Goal: Information Seeking & Learning: Learn about a topic

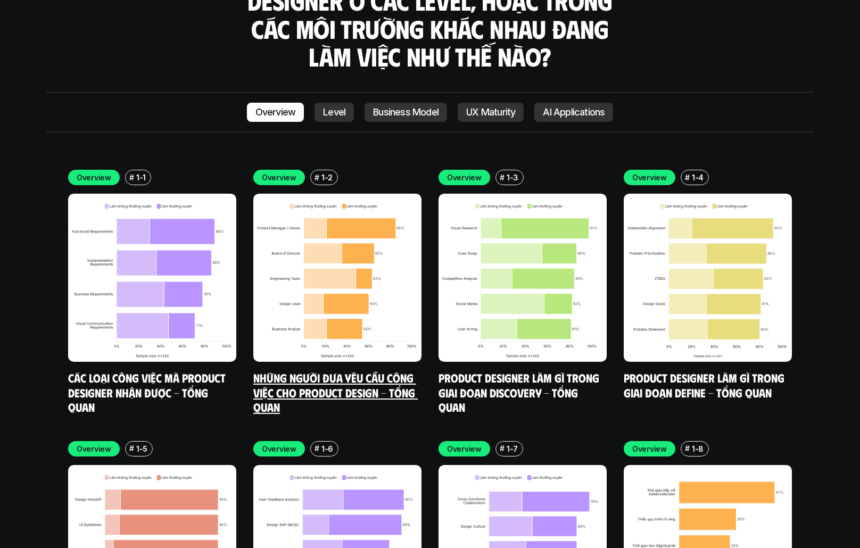
scroll to position [3115, 0]
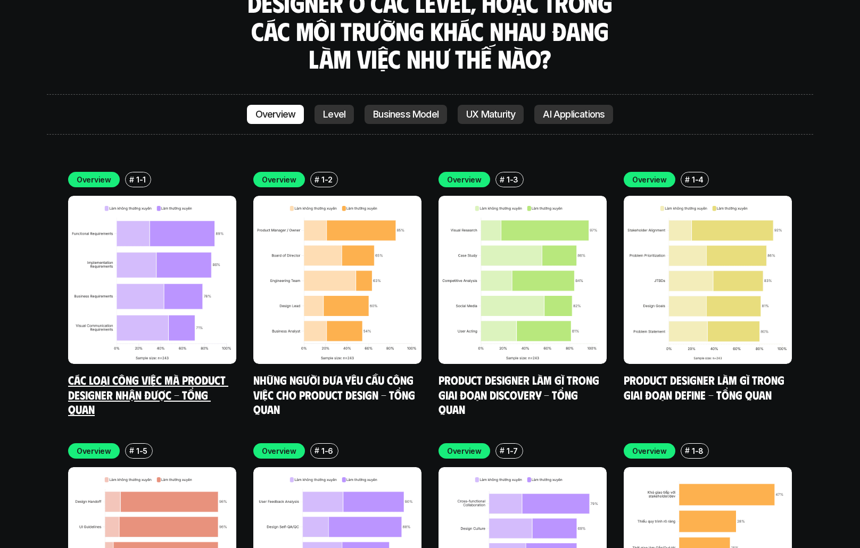
click at [158, 373] on link "Các loại công việc mà Product Designer nhận được - Tổng quan" at bounding box center [148, 395] width 160 height 44
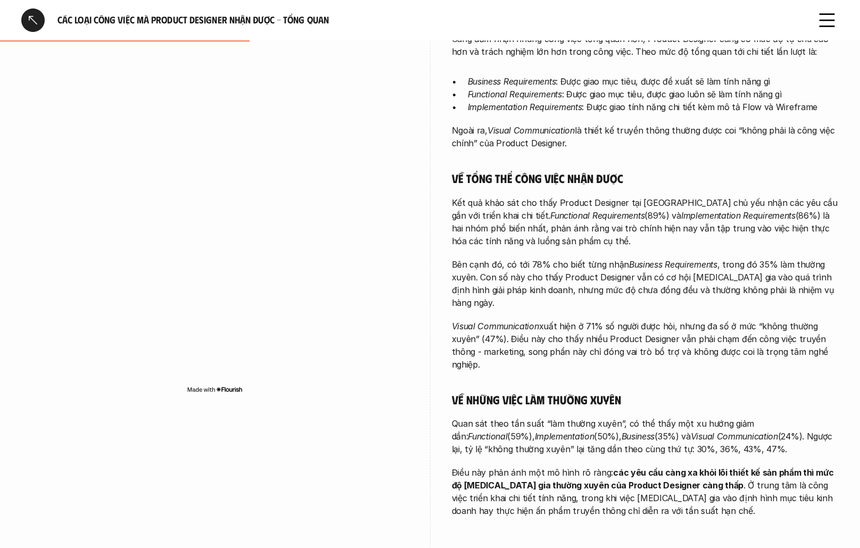
scroll to position [295, 1]
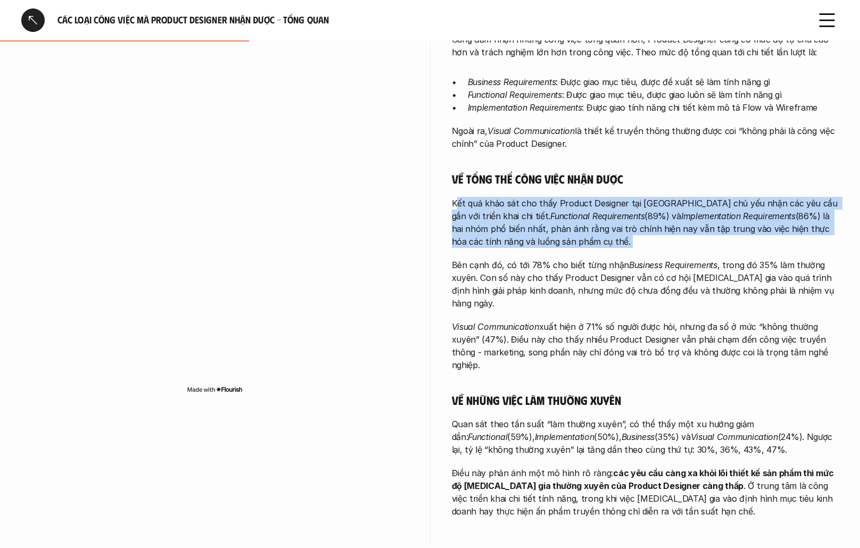
drag, startPoint x: 456, startPoint y: 204, endPoint x: 610, endPoint y: 255, distance: 162.4
click at [610, 255] on div "Càng đảm nhận những công việc tổng quan hơn, Product Designer càng có mức độ tự…" at bounding box center [645, 275] width 387 height 485
click at [617, 257] on div "Càng đảm nhận những công việc tổng quan hơn, Product Designer càng có mức độ tự…" at bounding box center [645, 275] width 387 height 485
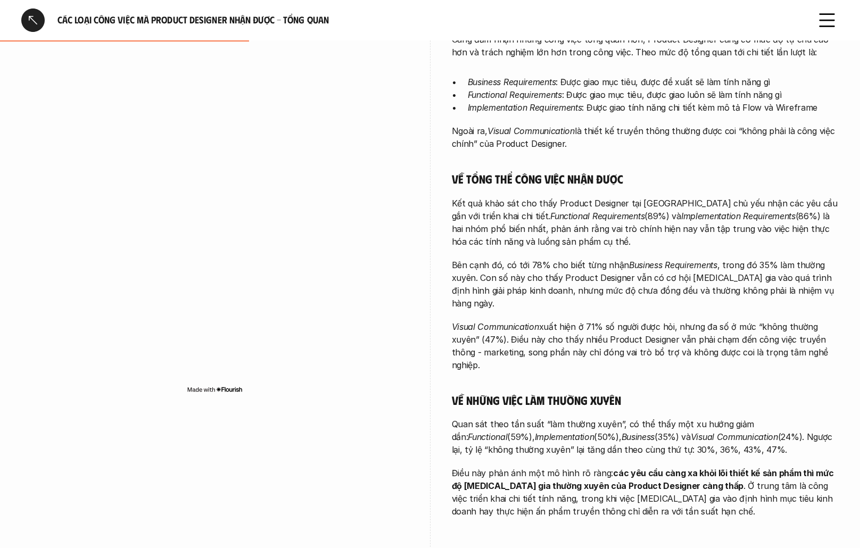
drag, startPoint x: 615, startPoint y: 221, endPoint x: 631, endPoint y: 182, distance: 42.5
click at [631, 182] on div "Càng đảm nhận những công việc tổng quan hơn, Product Designer càng có mức độ tự…" at bounding box center [645, 275] width 387 height 485
drag, startPoint x: 809, startPoint y: 294, endPoint x: 808, endPoint y: 237, distance: 57.0
click at [808, 237] on div "Càng đảm nhận những công việc tổng quan hơn, Product Designer càng có mức độ tự…" at bounding box center [645, 275] width 387 height 485
click at [812, 290] on p "Bên cạnh đó, có tới 78% cho biết từng nhận Business Requirements , trong đó 35%…" at bounding box center [645, 284] width 387 height 51
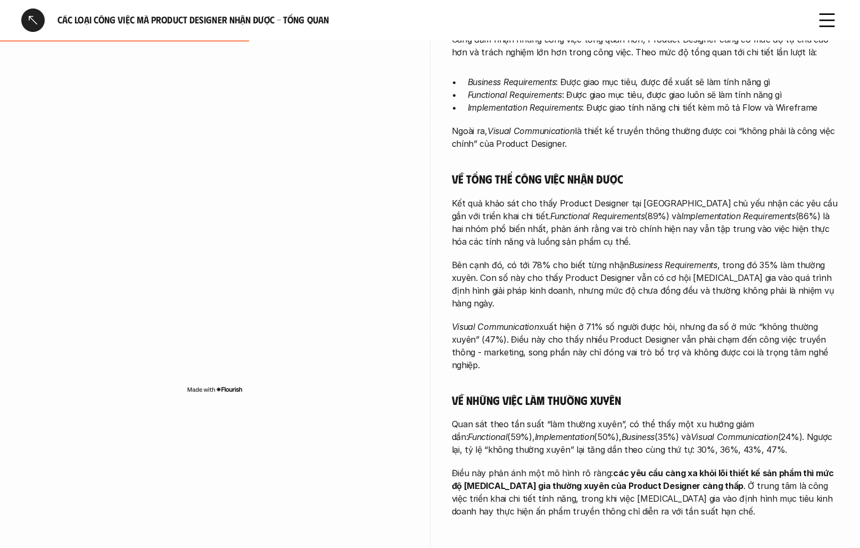
drag, startPoint x: 650, startPoint y: 344, endPoint x: 671, endPoint y: 286, distance: 61.6
click at [671, 286] on div "Càng đảm nhận những công việc tổng quan hơn, Product Designer càng có mức độ tự…" at bounding box center [645, 275] width 387 height 485
click at [719, 337] on p "Visual Communication xuất hiện ở 71% số người được hỏi, nhưng đa số ở mức “khôn…" at bounding box center [645, 345] width 387 height 51
drag, startPoint x: 749, startPoint y: 441, endPoint x: 763, endPoint y: 393, distance: 49.9
click at [763, 393] on div "Càng đảm nhận những công việc tổng quan hơn, Product Designer càng có mức độ tự…" at bounding box center [645, 275] width 387 height 485
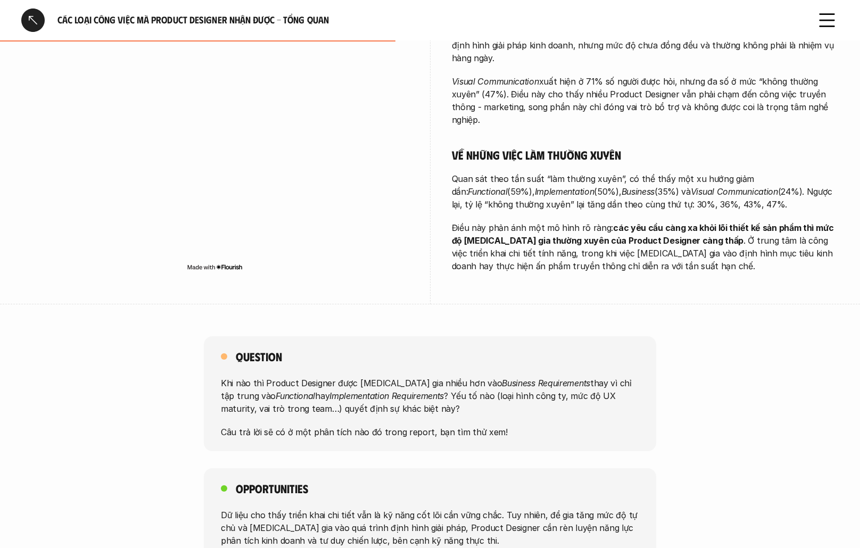
scroll to position [584, 0]
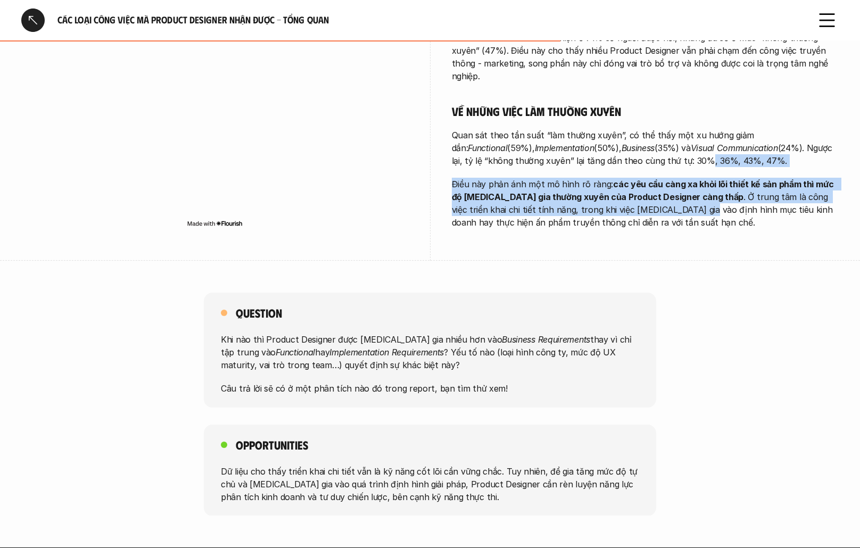
drag, startPoint x: 620, startPoint y: 188, endPoint x: 643, endPoint y: 134, distance: 59.1
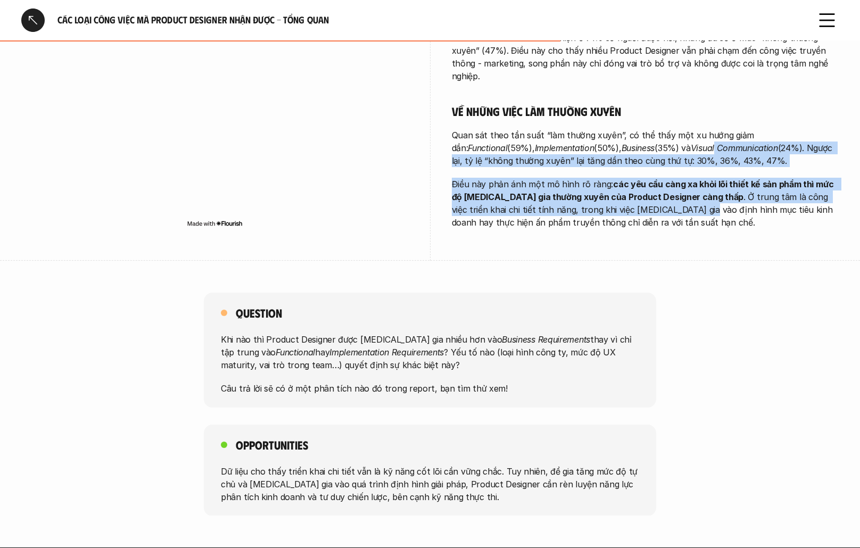
click at [691, 193] on p "Điều này phản ánh một mô hình rõ ràng: các yêu cầu càng xa khỏi lõi thiết kế sả…" at bounding box center [645, 203] width 387 height 51
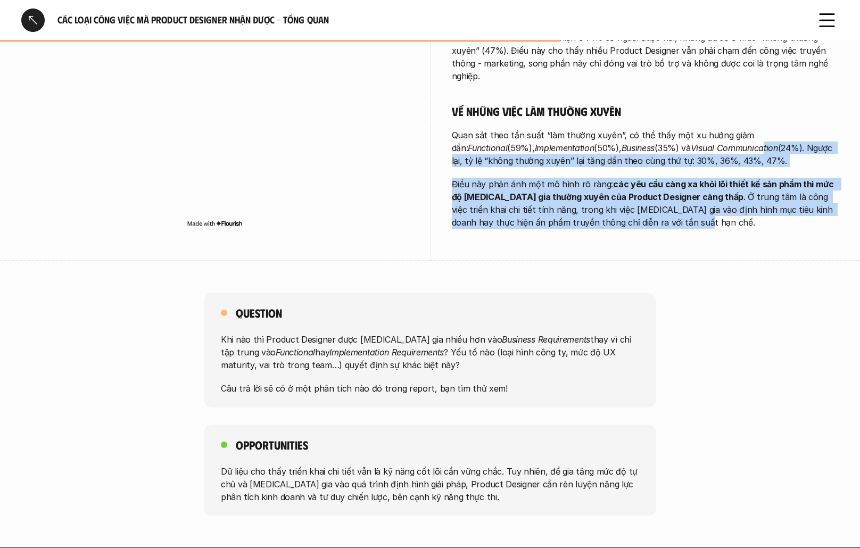
drag, startPoint x: 661, startPoint y: 212, endPoint x: 691, endPoint y: 132, distance: 85.7
click at [731, 205] on p "Điều này phản ánh một mô hình rõ ràng: các yêu cầu càng xa khỏi lõi thiết kế sả…" at bounding box center [645, 203] width 387 height 51
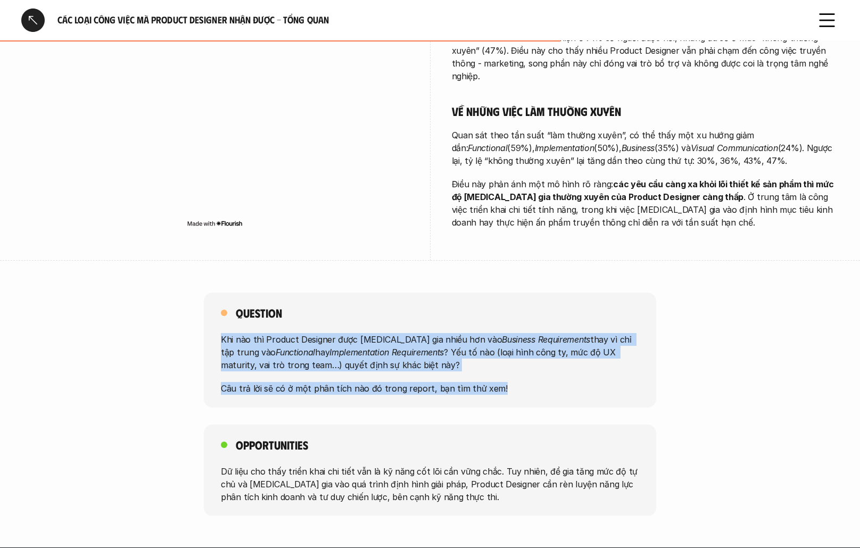
drag, startPoint x: 588, startPoint y: 371, endPoint x: 644, endPoint y: 303, distance: 88.1
click at [644, 303] on div "Question Khi nào thì Product Designer được [MEDICAL_DATA] gia nhiều hơn vào Bus…" at bounding box center [430, 350] width 452 height 115
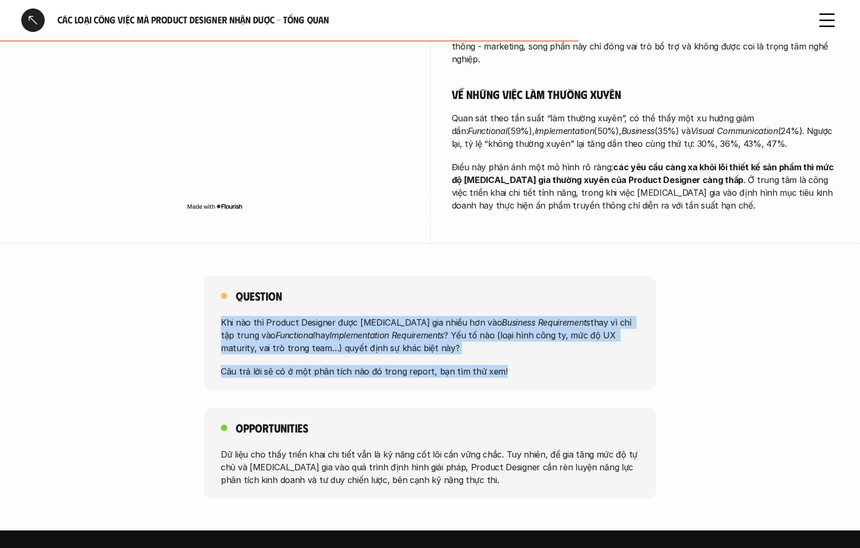
scroll to position [571, 0]
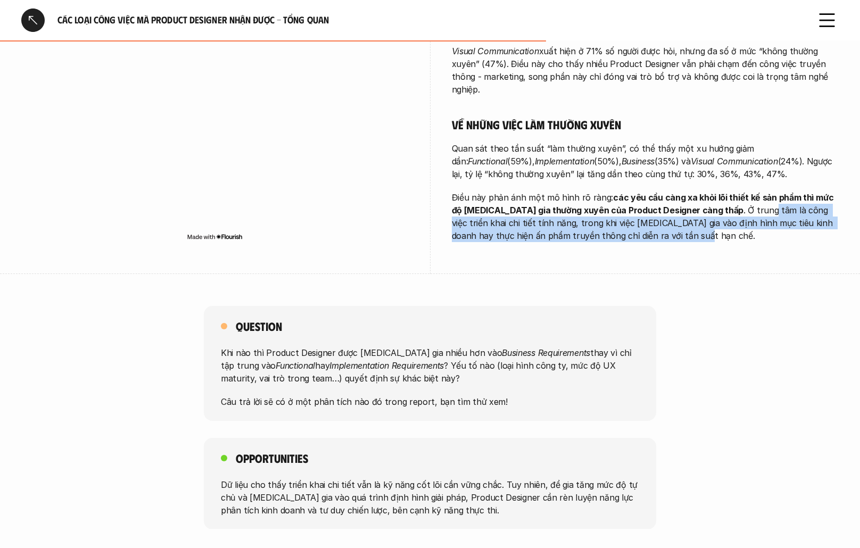
drag, startPoint x: 653, startPoint y: 236, endPoint x: 705, endPoint y: 190, distance: 69.8
drag, startPoint x: 645, startPoint y: 223, endPoint x: 667, endPoint y: 167, distance: 60.0
click at [667, 167] on div "Càng đảm nhận những công việc tổng quan hơn, Product Designer càng có mức độ tự…" at bounding box center [645, -1] width 387 height 485
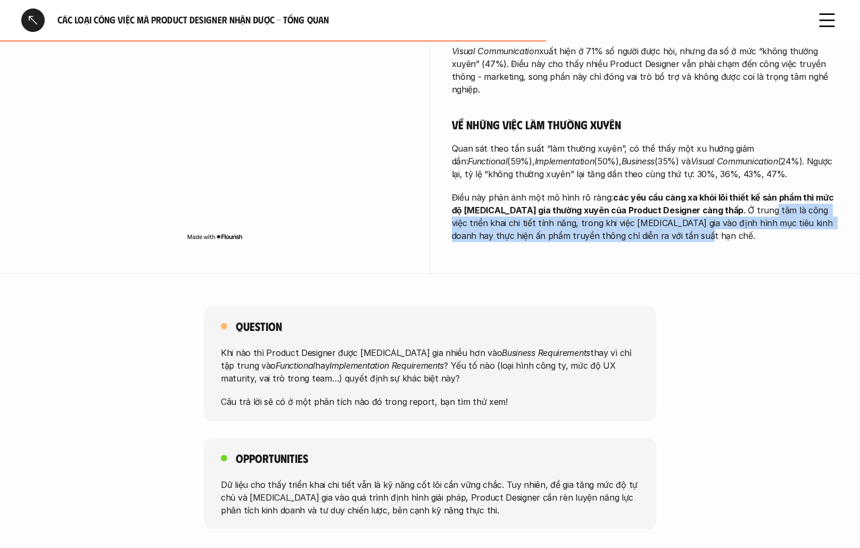
click at [649, 192] on strong "các yêu cầu càng xa khỏi lõi thiết kế sản phẩm thì mức độ [MEDICAL_DATA] gia th…" at bounding box center [644, 203] width 384 height 23
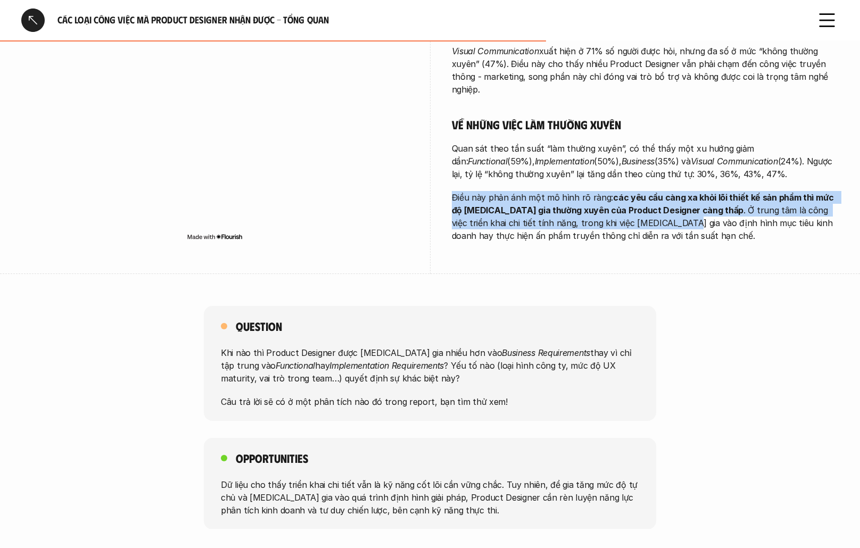
drag, startPoint x: 599, startPoint y: 210, endPoint x: 447, endPoint y: 183, distance: 154.7
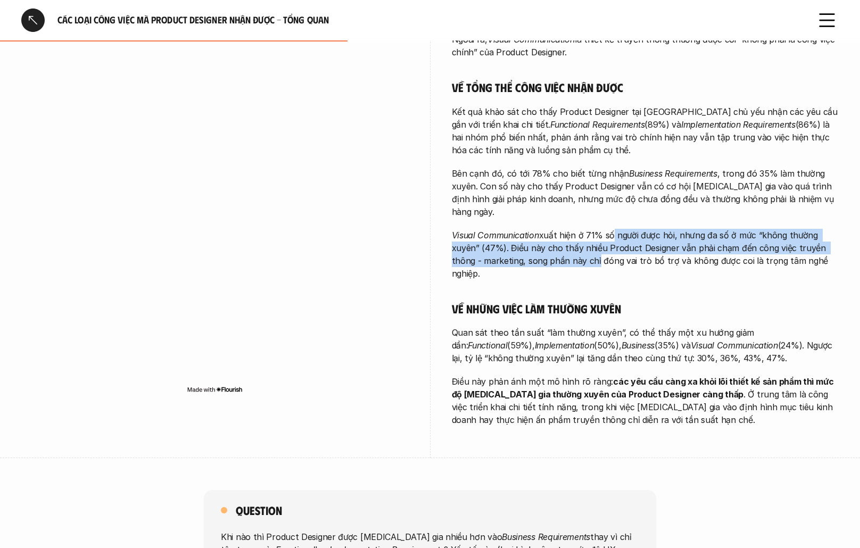
drag, startPoint x: 593, startPoint y: 243, endPoint x: 609, endPoint y: 217, distance: 30.6
click at [609, 229] on p "Visual Communication xuất hiện ở 71% số người được hỏi, nhưng đa số ở mức “khôn…" at bounding box center [645, 254] width 387 height 51
click at [671, 252] on p "Visual Communication xuất hiện ở 71% số người được hỏi, nhưng đa số ở mức “khôn…" at bounding box center [645, 254] width 387 height 51
drag, startPoint x: 672, startPoint y: 252, endPoint x: 704, endPoint y: 216, distance: 47.9
click at [704, 229] on p "Visual Communication xuất hiện ở 71% số người được hỏi, nhưng đa số ở mức “khôn…" at bounding box center [645, 254] width 387 height 51
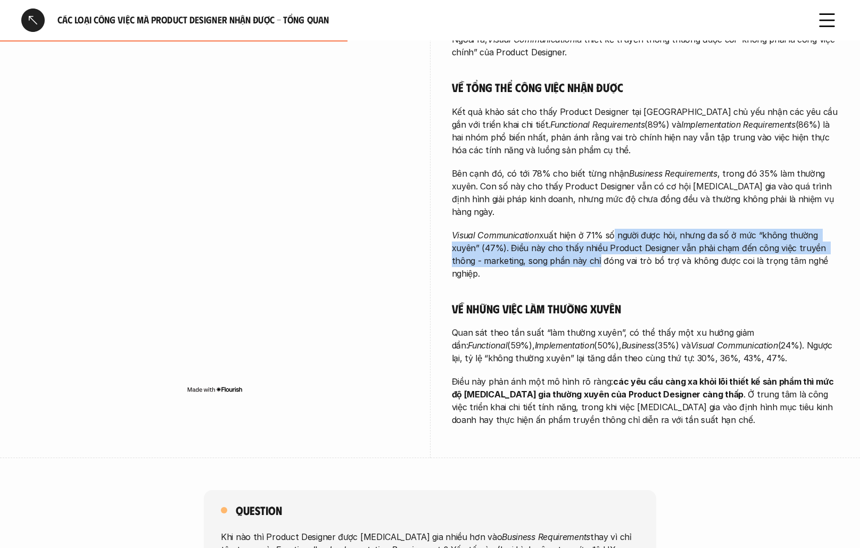
drag, startPoint x: 824, startPoint y: 193, endPoint x: 824, endPoint y: 159, distance: 34.1
click at [824, 159] on div "Càng đảm nhận những công việc tổng quan hơn, Product Designer càng có mức độ tự…" at bounding box center [645, 183] width 387 height 485
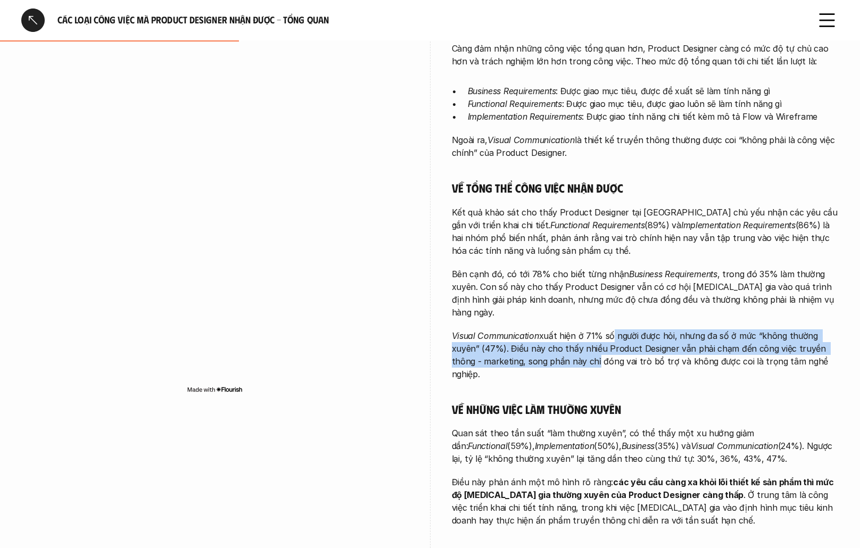
scroll to position [246, 0]
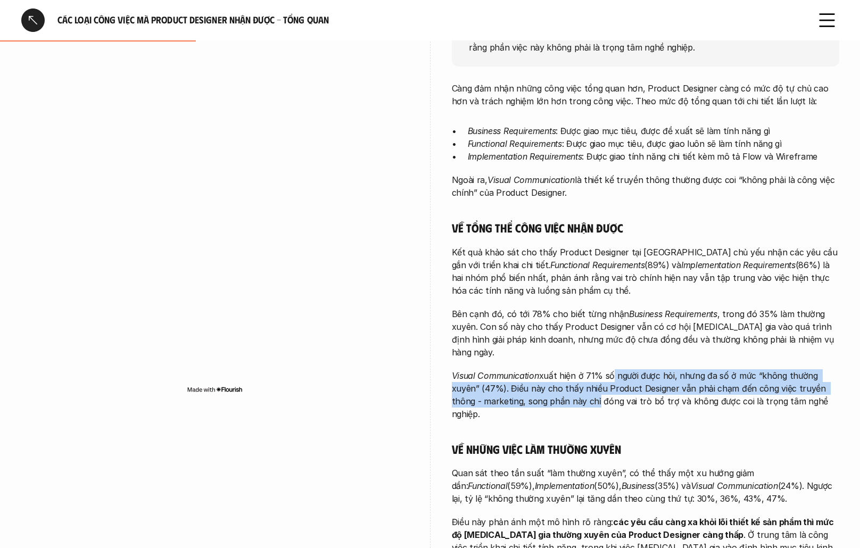
click at [782, 290] on p "Kết quả khảo sát cho thấy Product Designer tại [GEOGRAPHIC_DATA] chủ yếu nhận c…" at bounding box center [645, 271] width 387 height 51
drag, startPoint x: 708, startPoint y: 284, endPoint x: 729, endPoint y: 251, distance: 39.3
click at [729, 251] on p "Kết quả khảo sát cho thấy Product Designer tại [GEOGRAPHIC_DATA] chủ yếu nhận c…" at bounding box center [645, 271] width 387 height 51
drag, startPoint x: 730, startPoint y: 283, endPoint x: 728, endPoint y: 226, distance: 57.0
click at [728, 226] on div "Càng đảm nhận những công việc tổng quan hơn, Product Designer càng có mức độ tự…" at bounding box center [645, 324] width 387 height 485
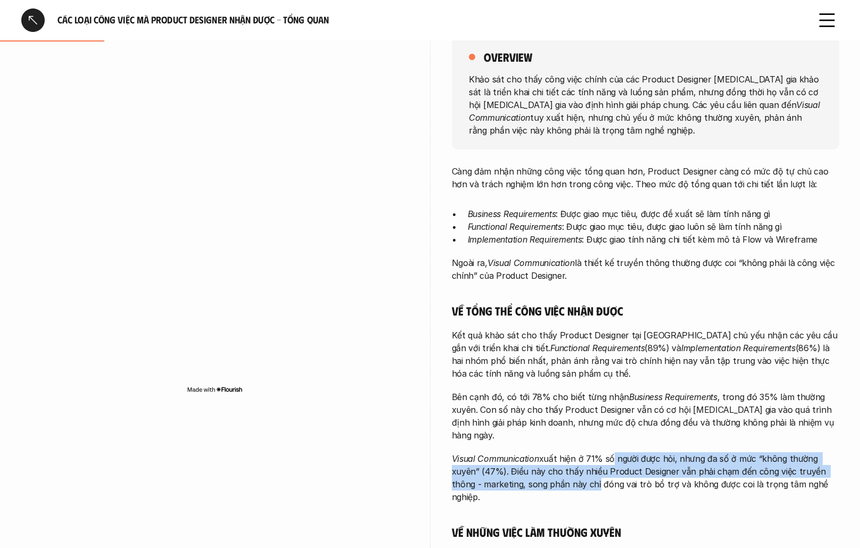
scroll to position [156, 0]
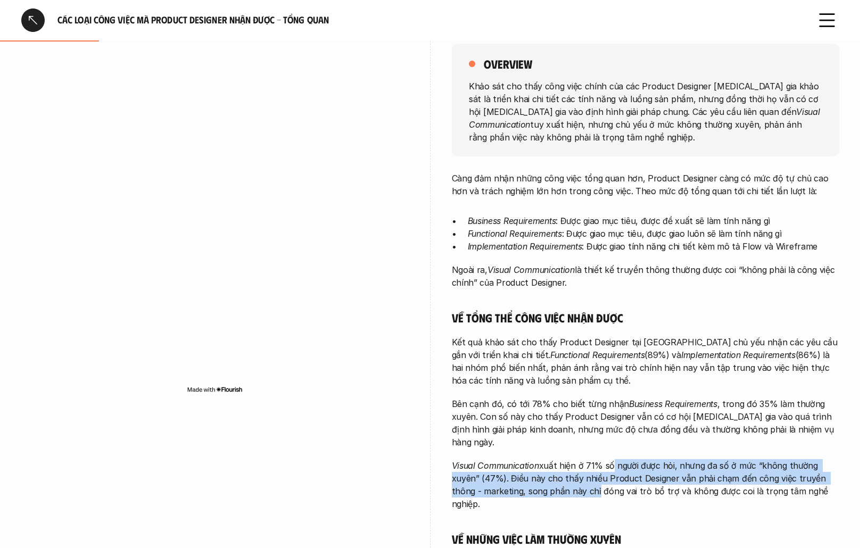
drag, startPoint x: 623, startPoint y: 278, endPoint x: 673, endPoint y: 260, distance: 52.5
click at [673, 260] on div "Càng đảm nhận những công việc tổng quan hơn, Product Designer càng có mức độ tự…" at bounding box center [645, 414] width 387 height 485
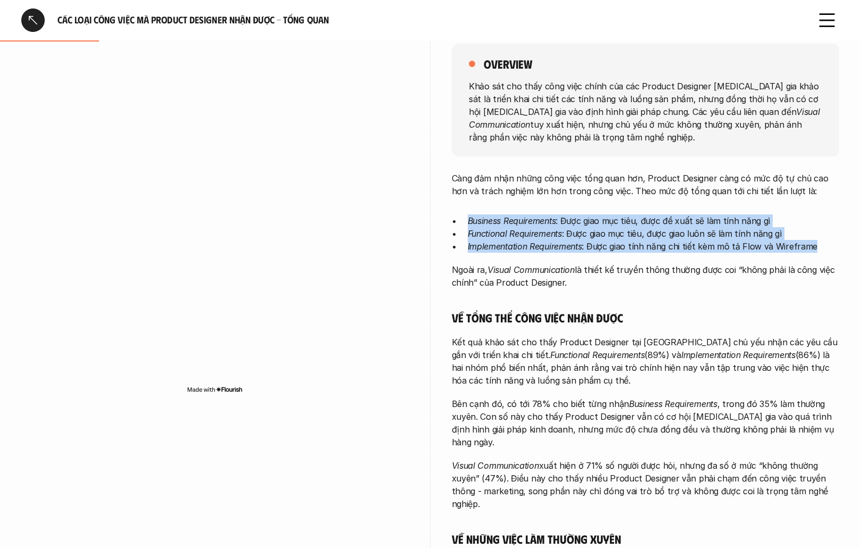
drag, startPoint x: 815, startPoint y: 242, endPoint x: 818, endPoint y: 204, distance: 37.9
click at [818, 204] on div "Càng đảm nhận những công việc tổng quan hơn, Product Designer càng có mức độ tự…" at bounding box center [645, 414] width 387 height 485
